Goal: Contribute content

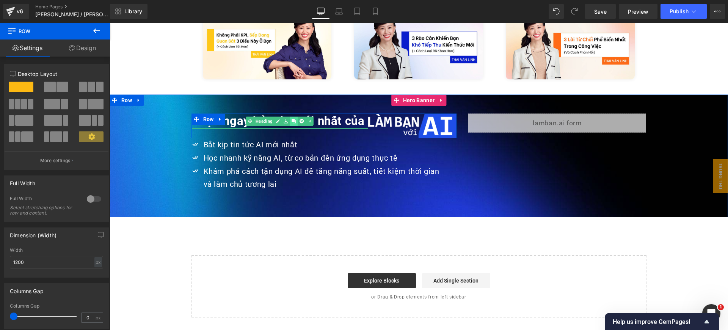
click at [292, 119] on icon at bounding box center [294, 121] width 4 height 4
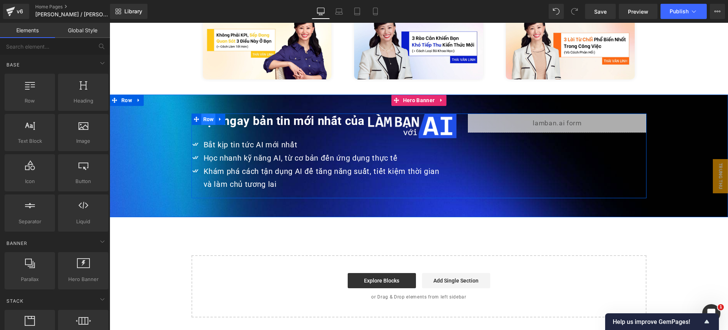
click at [207, 113] on span "Row" at bounding box center [208, 118] width 14 height 11
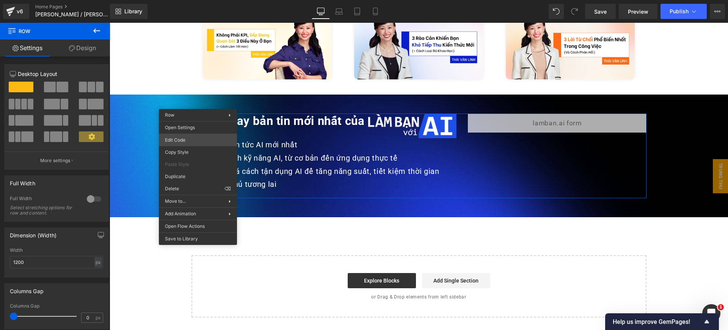
click at [192, 0] on div "Row You are previewing how the will restyle your page. You can not edit Element…" at bounding box center [364, 0] width 728 height 0
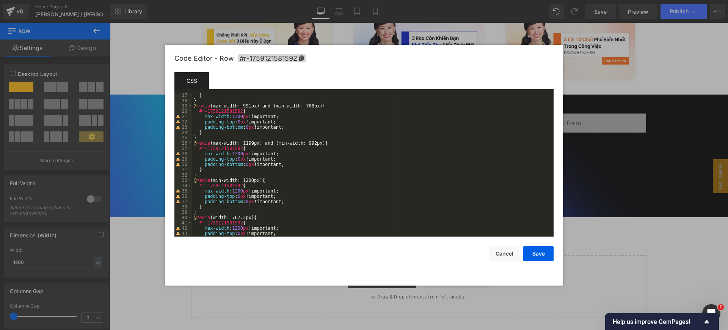
scroll to position [106, 0]
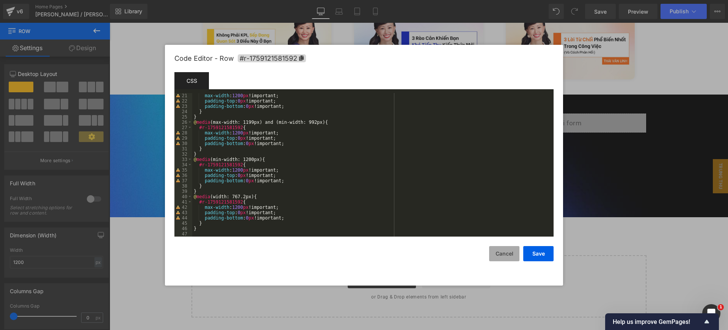
click at [510, 250] on button "Cancel" at bounding box center [504, 253] width 30 height 15
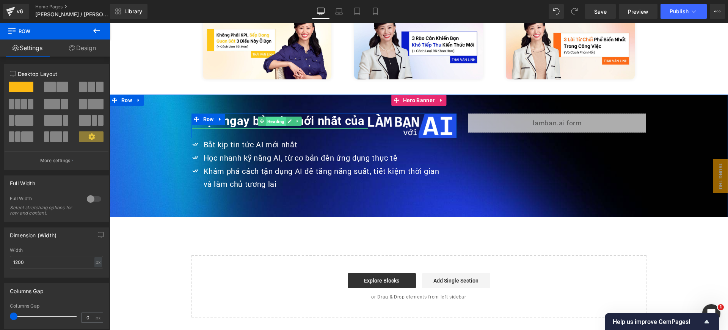
click at [259, 116] on link "Heading" at bounding box center [272, 120] width 28 height 9
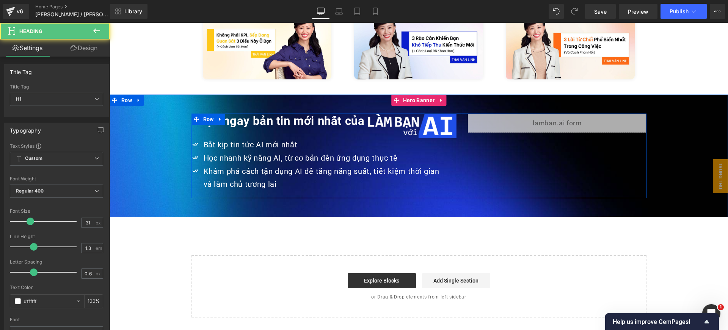
click at [201, 113] on span "Row" at bounding box center [208, 118] width 14 height 11
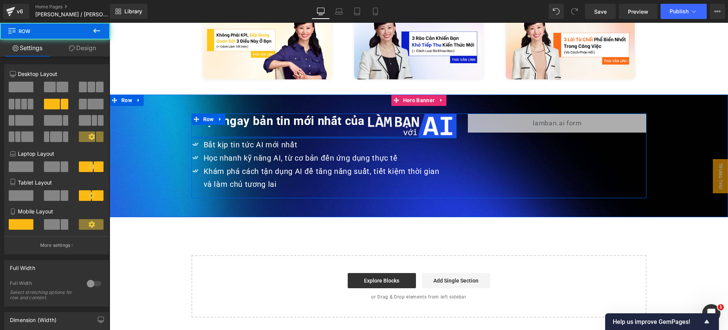
click at [220, 136] on div at bounding box center [324, 137] width 265 height 2
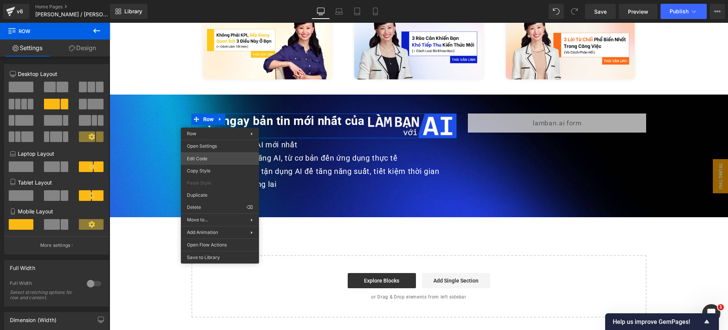
click at [219, 0] on div "Row You are previewing how the will restyle your page. You can not edit Element…" at bounding box center [364, 0] width 728 height 0
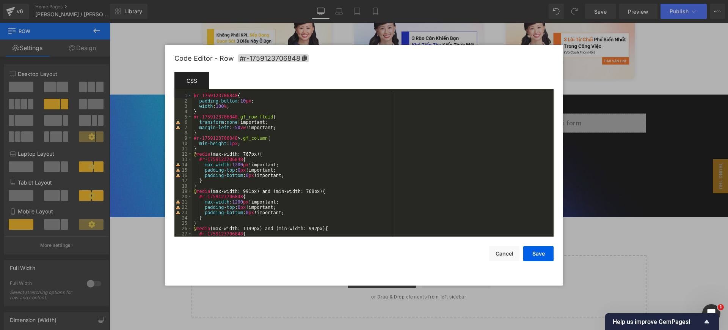
scroll to position [0, 0]
click at [514, 257] on button "Cancel" at bounding box center [504, 253] width 30 height 15
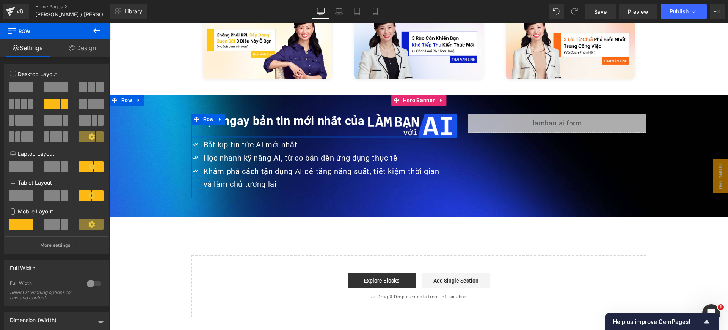
click at [220, 121] on div "Nhận ngay bản tin mới nhất của Heading Image Row" at bounding box center [324, 125] width 265 height 25
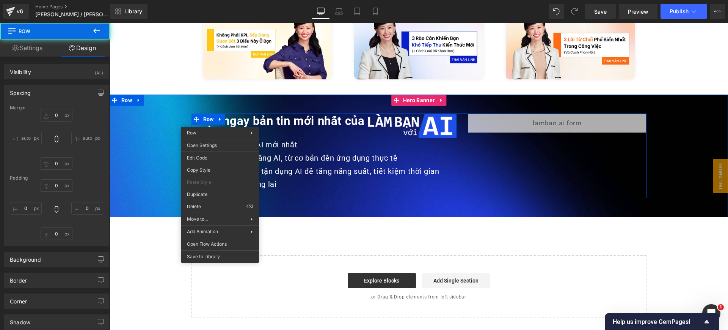
type input "0"
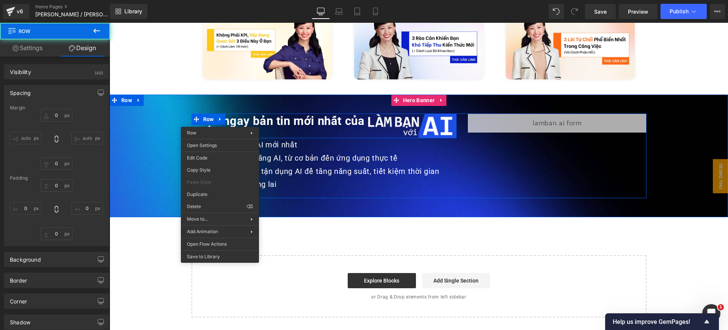
type input "0"
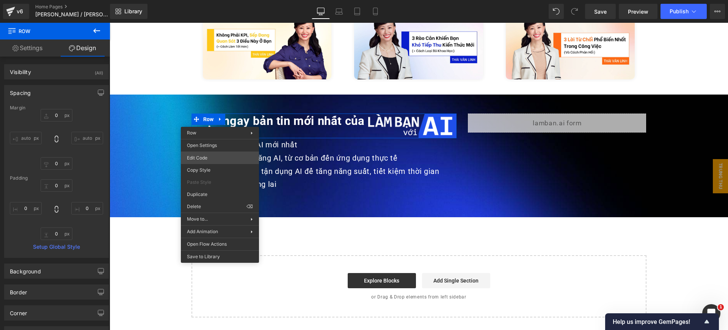
click at [211, 0] on div "Row You are previewing how the will restyle your page. You can not edit Element…" at bounding box center [364, 0] width 728 height 0
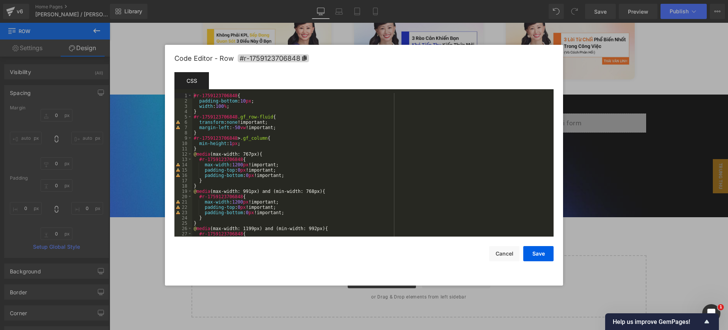
click at [642, 163] on div at bounding box center [364, 165] width 728 height 330
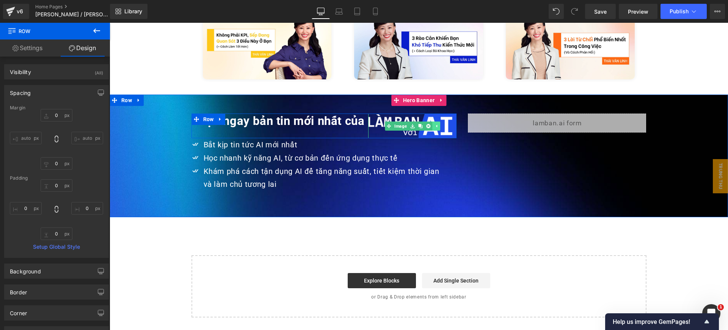
click at [432, 121] on link at bounding box center [436, 125] width 8 height 9
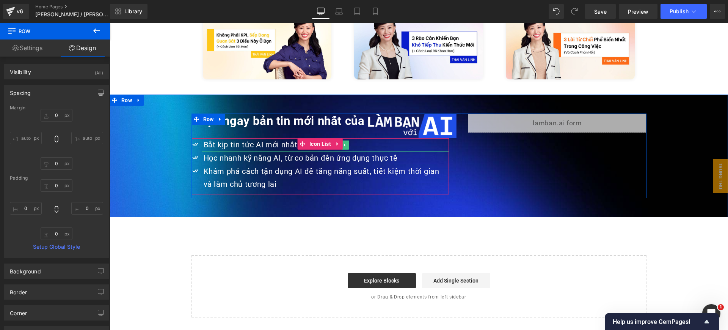
click at [413, 138] on p "Bắt kịp tin tức AI mới nhất" at bounding box center [327, 144] width 246 height 13
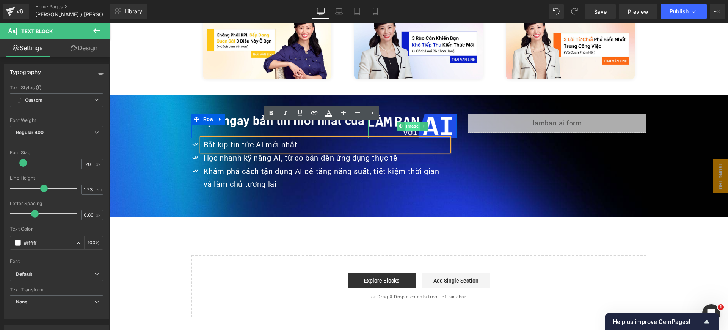
click at [409, 121] on span "Image" at bounding box center [413, 125] width 16 height 9
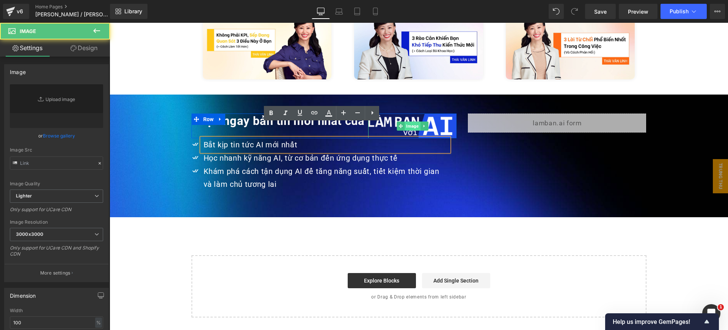
type input "[URL][DOMAIN_NAME]"
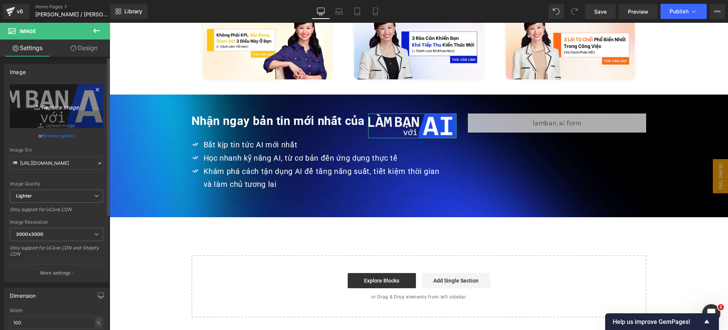
click at [25, 93] on link "Replace Image" at bounding box center [56, 106] width 93 height 44
type input "C:\fakepath\LBVA-White-Horizontal-01.png"
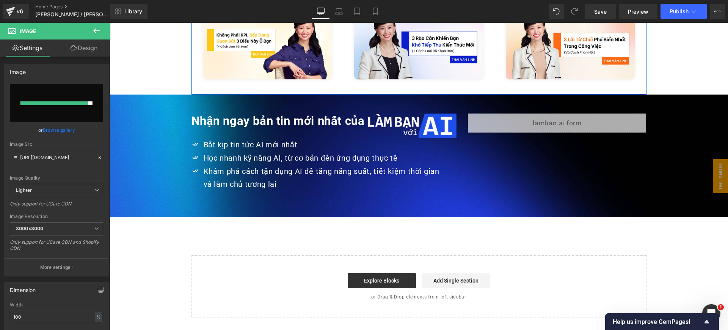
type input "[URL][DOMAIN_NAME]"
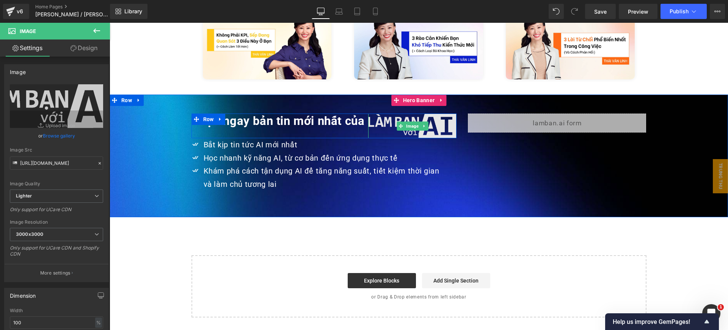
click at [387, 113] on img at bounding box center [412, 125] width 88 height 25
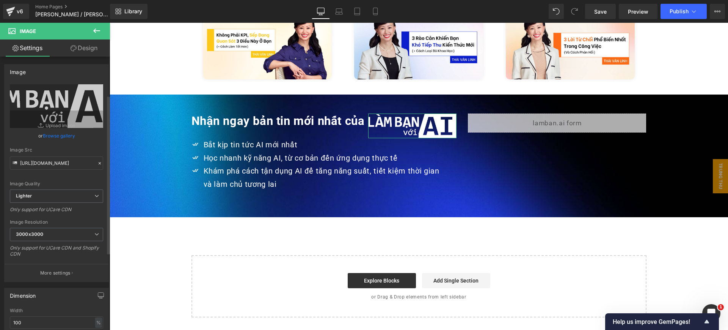
scroll to position [95, 0]
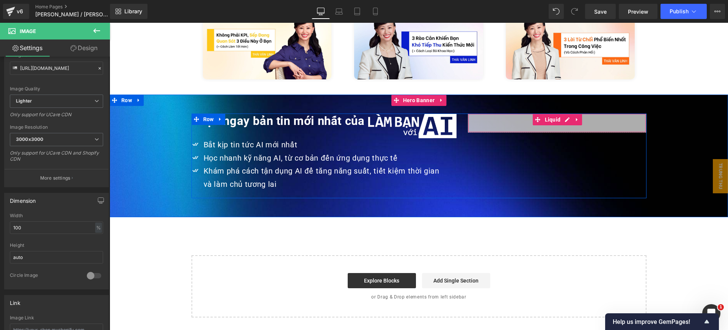
click at [486, 113] on div "Liquid" at bounding box center [557, 122] width 178 height 19
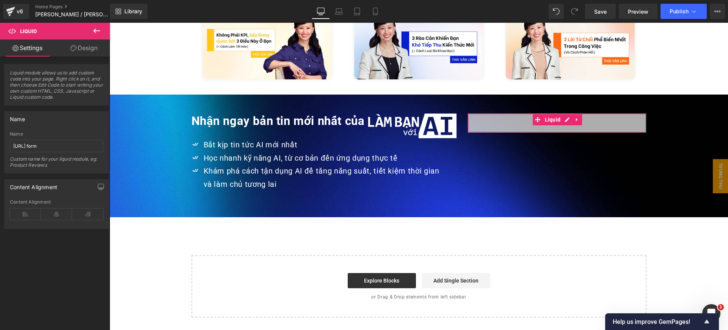
drag, startPoint x: 81, startPoint y: 47, endPoint x: 30, endPoint y: 156, distance: 120.3
click at [81, 47] on link "Design" at bounding box center [84, 47] width 55 height 17
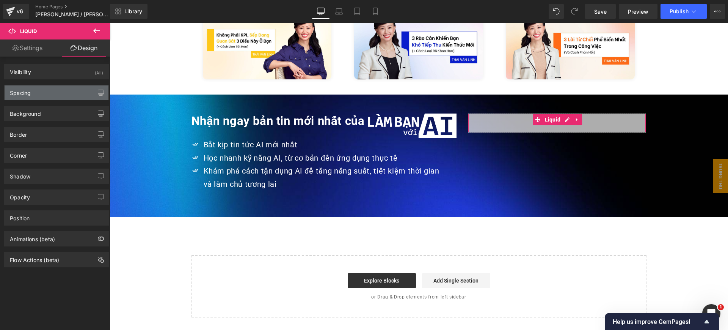
click at [58, 90] on div "Spacing" at bounding box center [57, 92] width 104 height 14
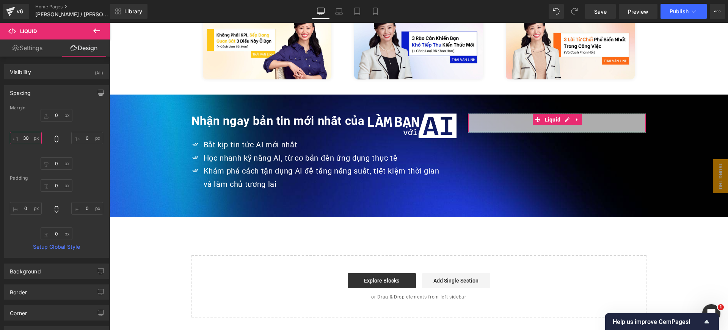
click at [32, 142] on input "30" at bounding box center [26, 138] width 32 height 13
type input "50"
drag, startPoint x: 602, startPoint y: 9, endPoint x: 491, endPoint y: 19, distance: 111.6
click at [602, 9] on span "Save" at bounding box center [600, 12] width 13 height 8
